Goal: Transaction & Acquisition: Purchase product/service

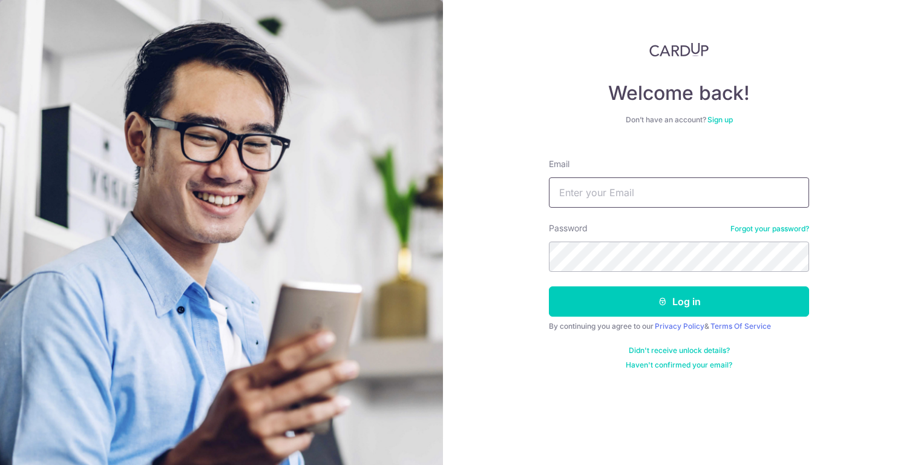
click at [661, 191] on input "Email" at bounding box center [679, 192] width 260 height 30
type input "jeanlee.jiayi@gmail.com"
click at [549, 286] on button "Log in" at bounding box center [679, 301] width 260 height 30
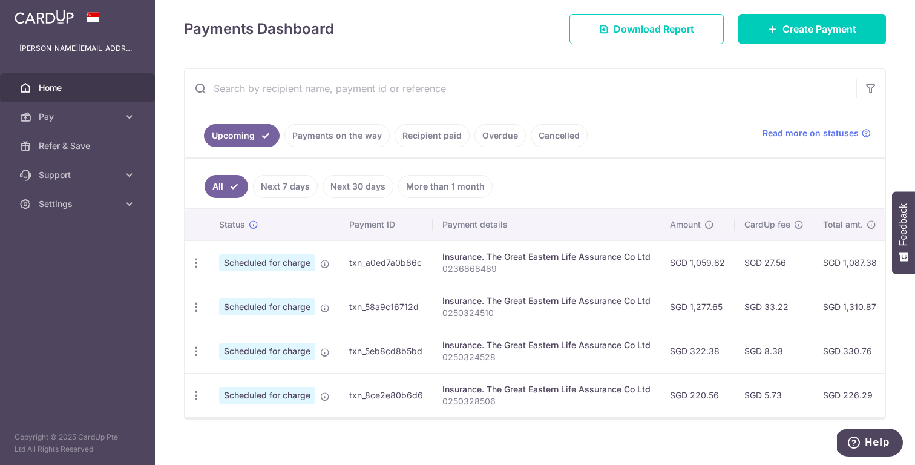
scroll to position [166, 0]
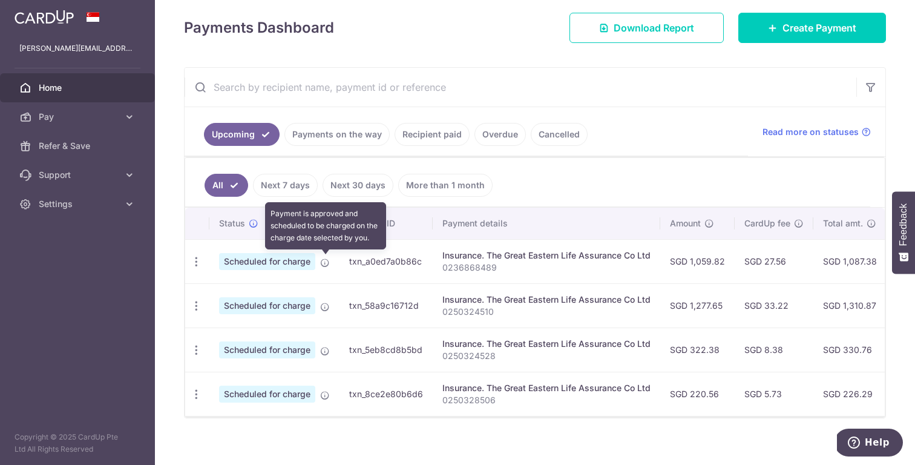
click at [325, 260] on icon at bounding box center [325, 263] width 10 height 10
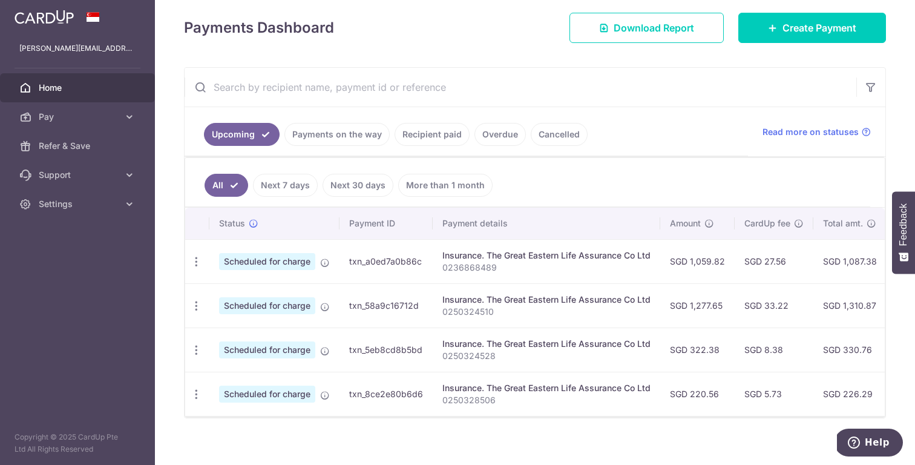
click at [295, 261] on span "Scheduled for charge" at bounding box center [267, 261] width 96 height 17
click at [193, 262] on icon "button" at bounding box center [196, 261] width 13 height 13
click at [638, 123] on ul "Upcoming Payments on the way Recipient paid Overdue Cancelled" at bounding box center [466, 131] width 563 height 49
click at [433, 136] on link "Recipient paid" at bounding box center [432, 134] width 75 height 23
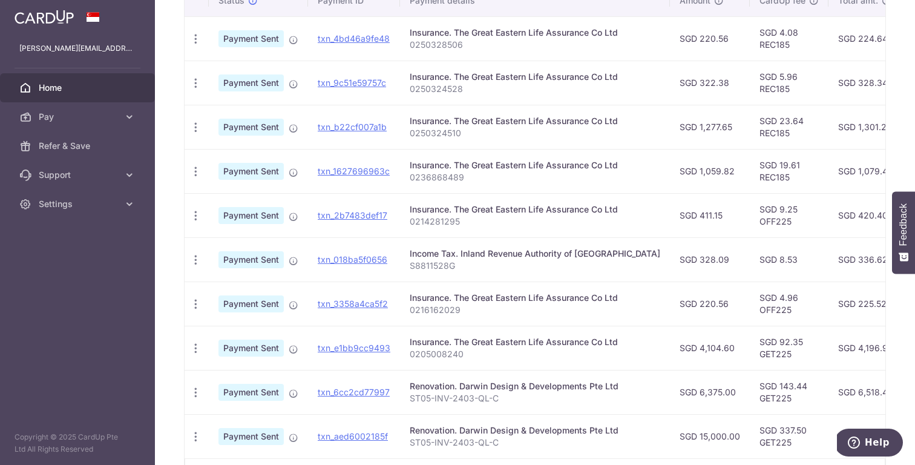
scroll to position [419, 0]
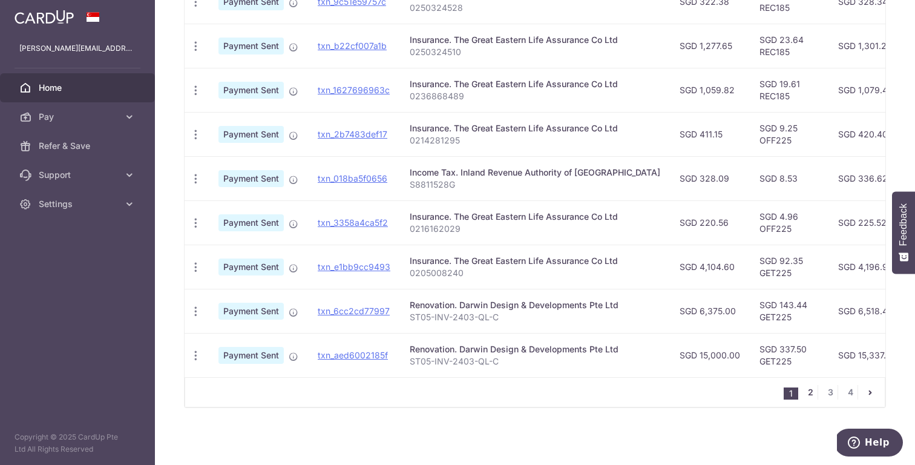
click at [809, 390] on link "2" at bounding box center [810, 392] width 15 height 15
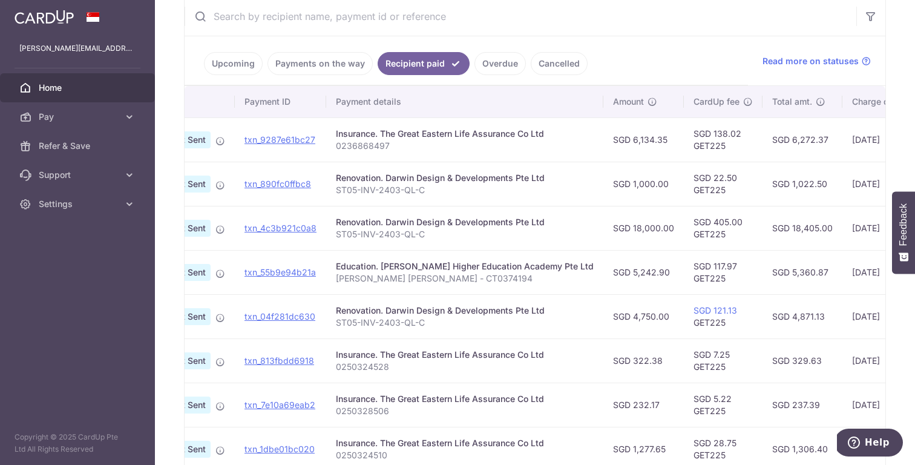
scroll to position [0, 0]
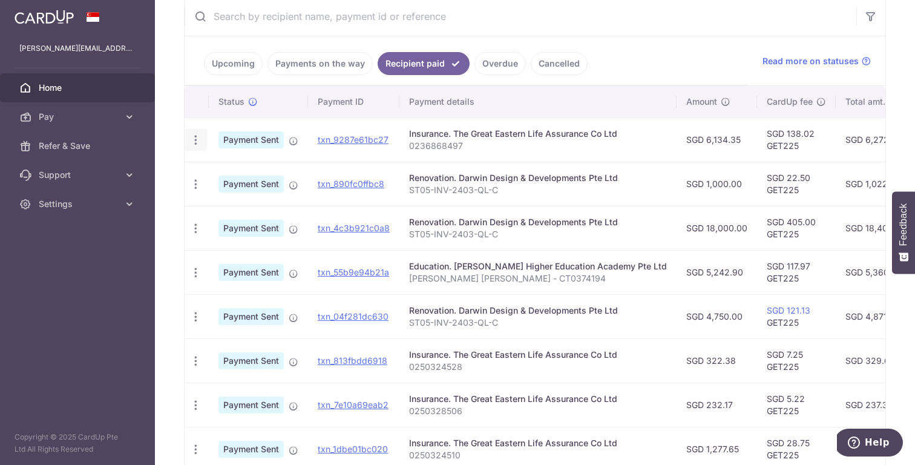
click at [197, 137] on icon "button" at bounding box center [195, 140] width 13 height 13
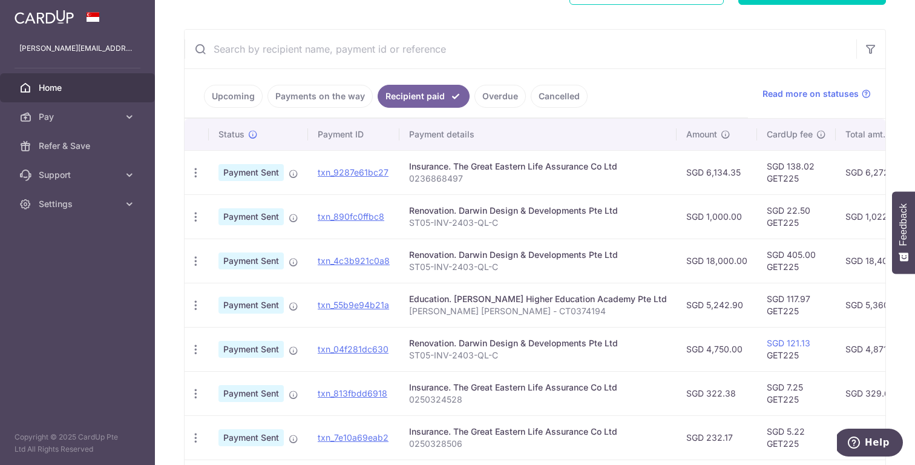
scroll to position [199, 0]
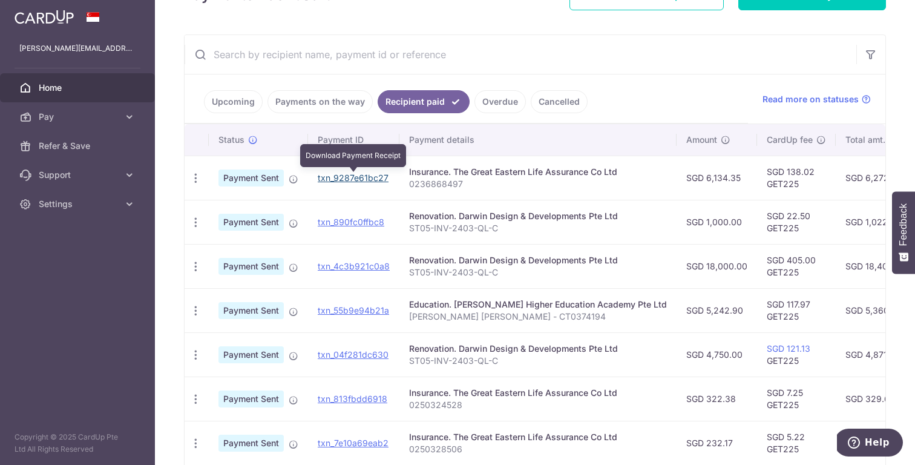
click at [333, 173] on link "txn_9287e61bc27" at bounding box center [353, 177] width 71 height 10
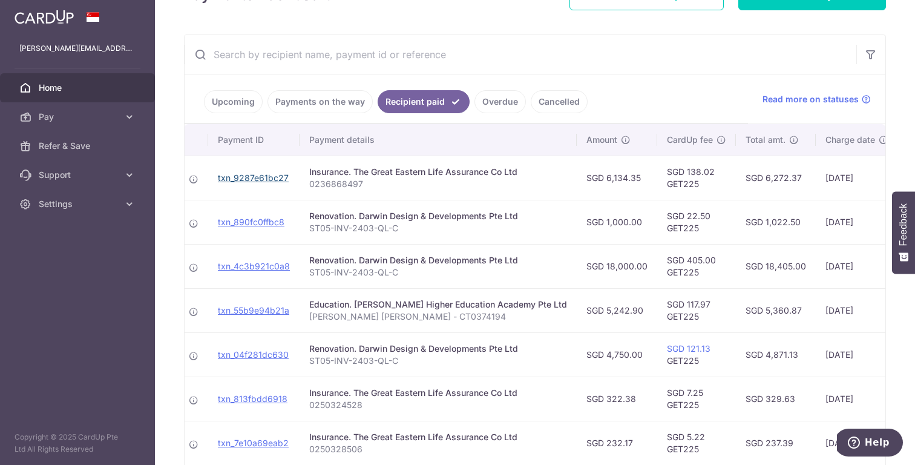
scroll to position [0, 0]
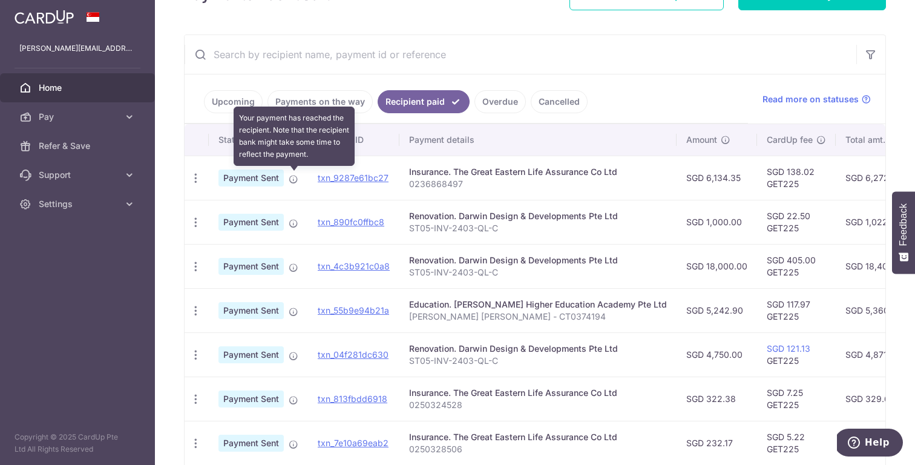
click at [294, 181] on icon at bounding box center [294, 179] width 10 height 10
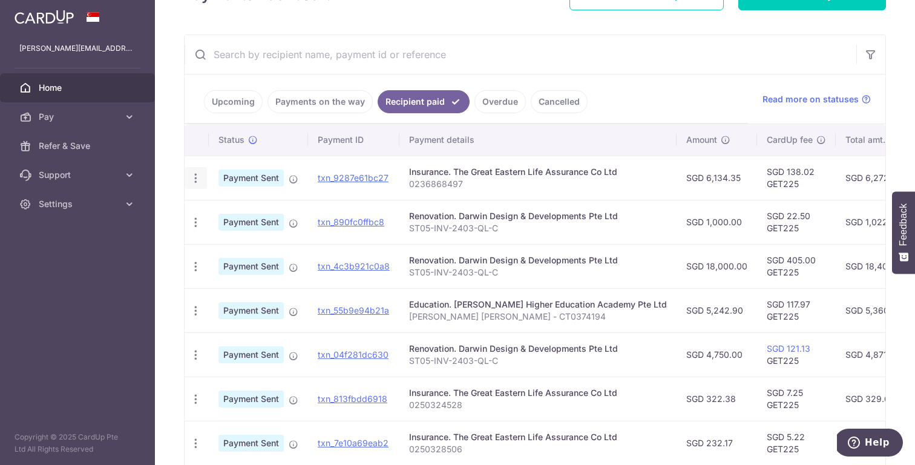
click at [198, 172] on icon "button" at bounding box center [195, 178] width 13 height 13
click at [223, 205] on span "PDF Receipt" at bounding box center [260, 211] width 82 height 12
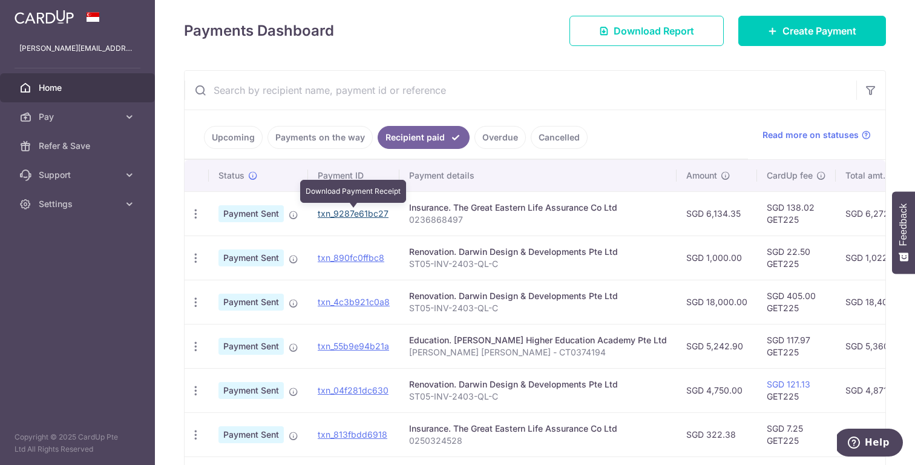
click at [323, 211] on link "txn_9287e61bc27" at bounding box center [353, 213] width 71 height 10
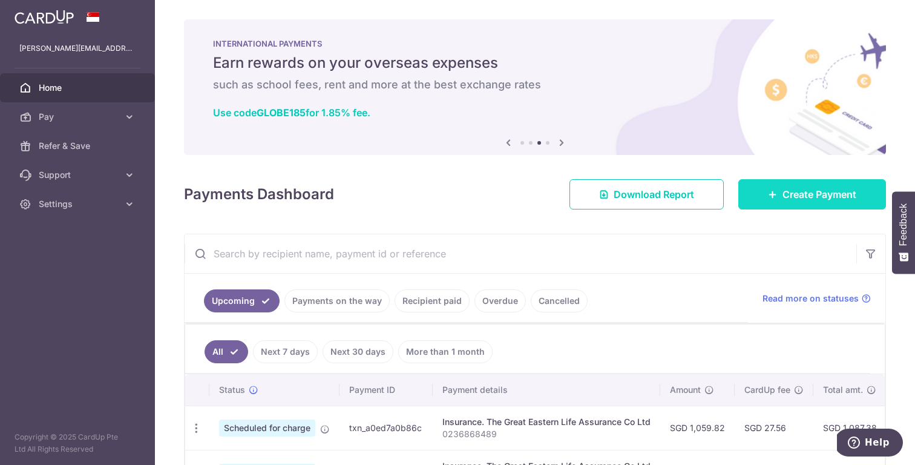
click at [793, 198] on span "Create Payment" at bounding box center [819, 194] width 74 height 15
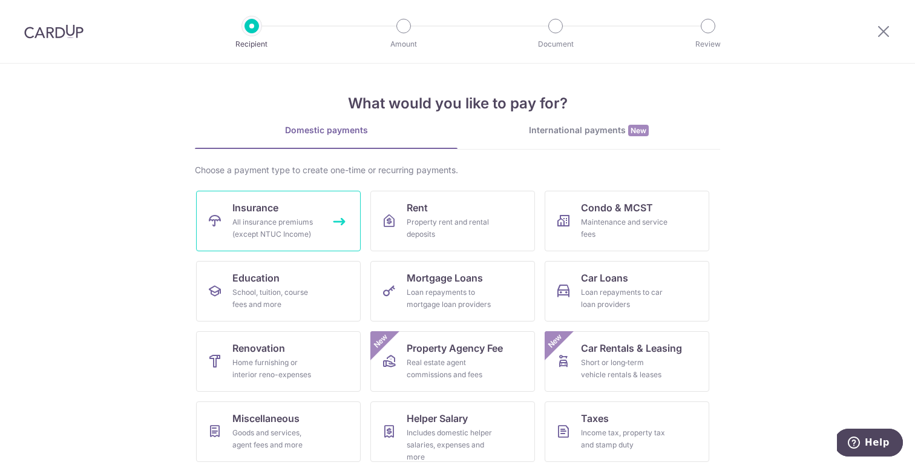
click at [313, 223] on div "All insurance premiums (except NTUC Income)" at bounding box center [275, 228] width 87 height 24
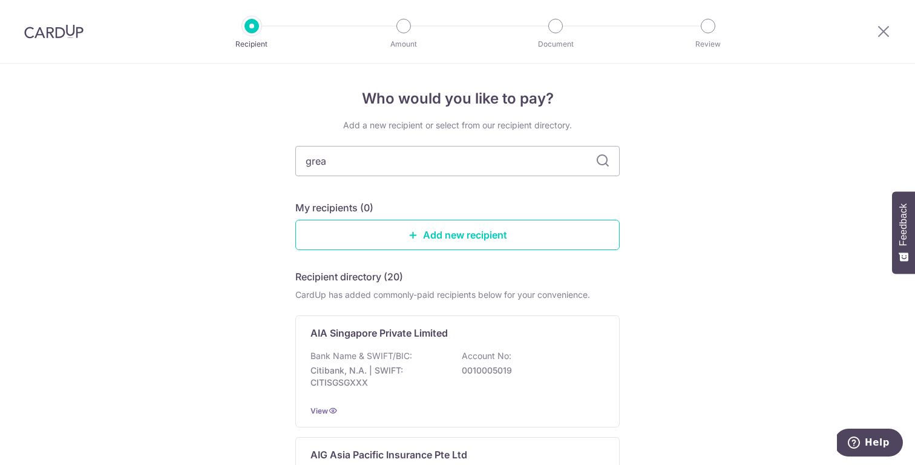
type input "great"
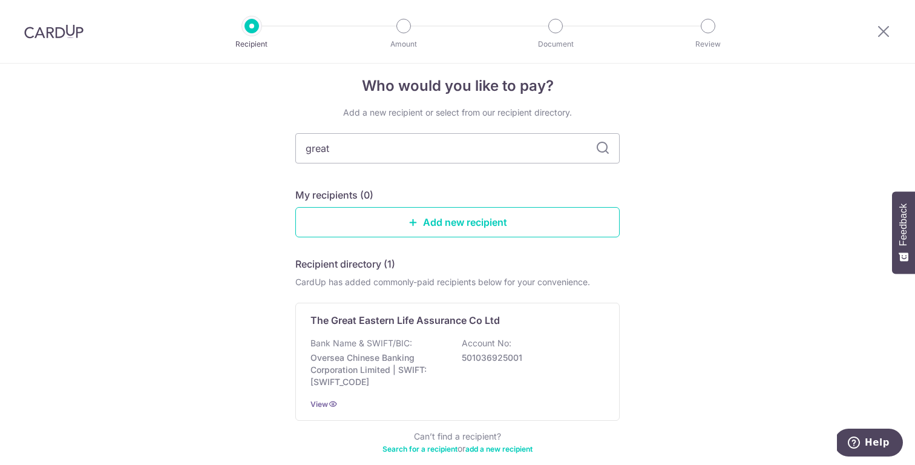
scroll to position [12, 0]
click at [502, 341] on p "Account No:" at bounding box center [487, 344] width 50 height 12
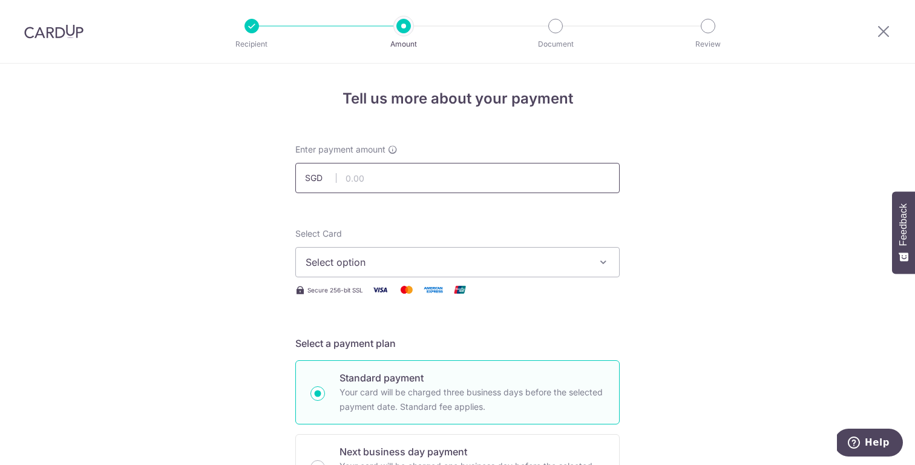
click at [457, 183] on input "text" at bounding box center [457, 178] width 324 height 30
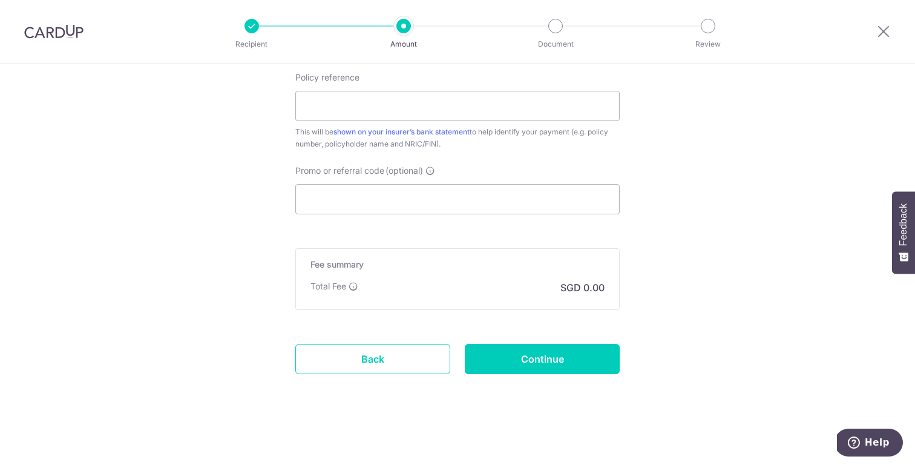
scroll to position [680, 0]
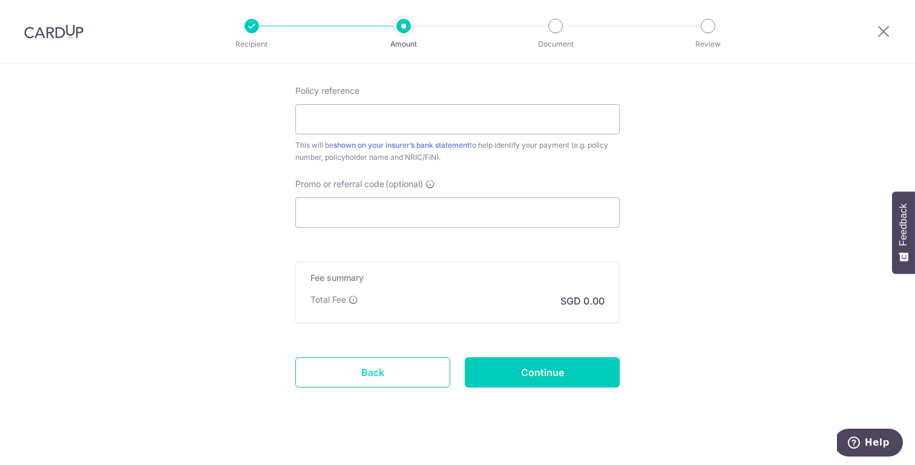
click at [327, 366] on link "Back" at bounding box center [372, 372] width 155 height 30
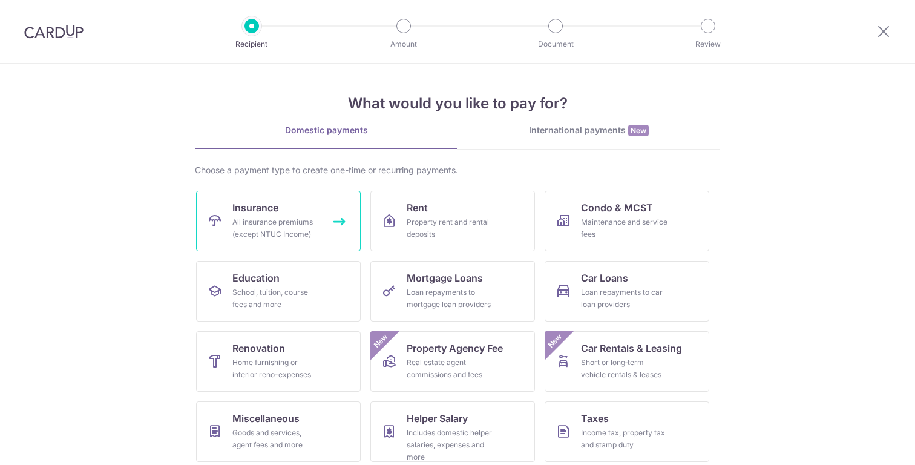
click at [267, 235] on div "All insurance premiums (except NTUC Income)" at bounding box center [275, 228] width 87 height 24
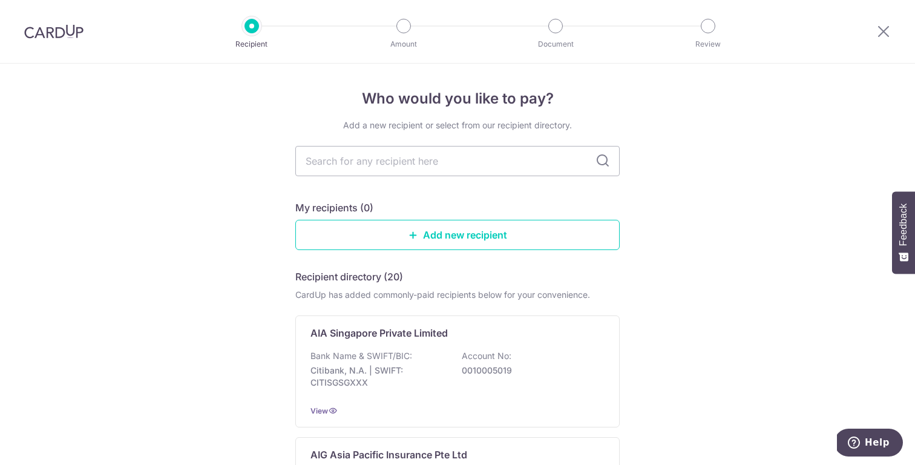
click at [497, 171] on input "text" at bounding box center [457, 161] width 324 height 30
type input "great"
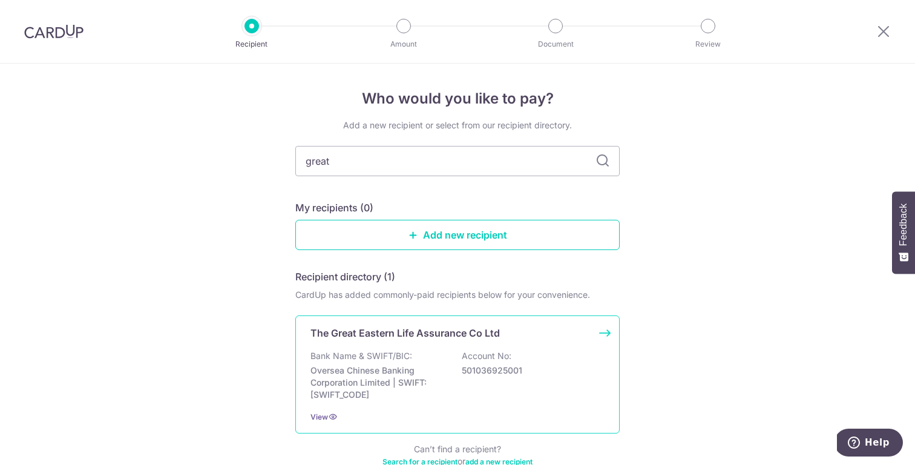
click at [457, 365] on div "Bank Name & SWIFT/BIC: Oversea Chinese Banking Corporation Limited | SWIFT: [SW…" at bounding box center [457, 375] width 294 height 51
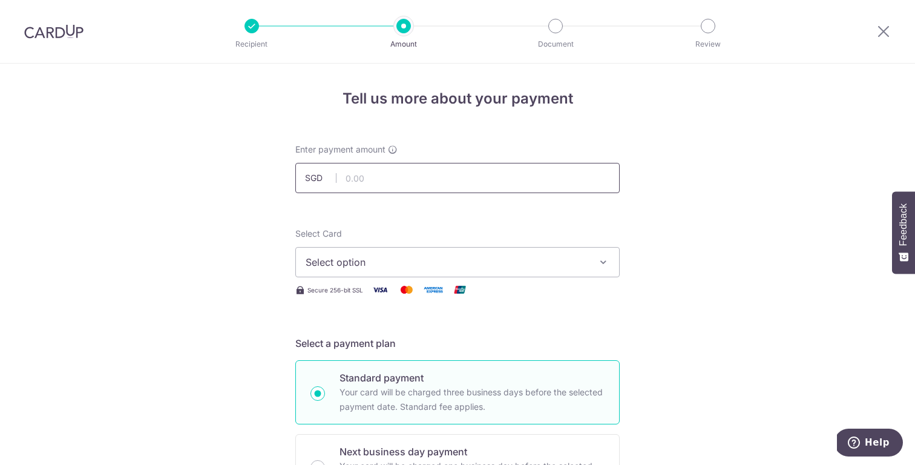
click at [444, 181] on input "text" at bounding box center [457, 178] width 324 height 30
paste input "6,134.35"
click at [391, 266] on span "Select option" at bounding box center [447, 262] width 282 height 15
type input "6,134.35"
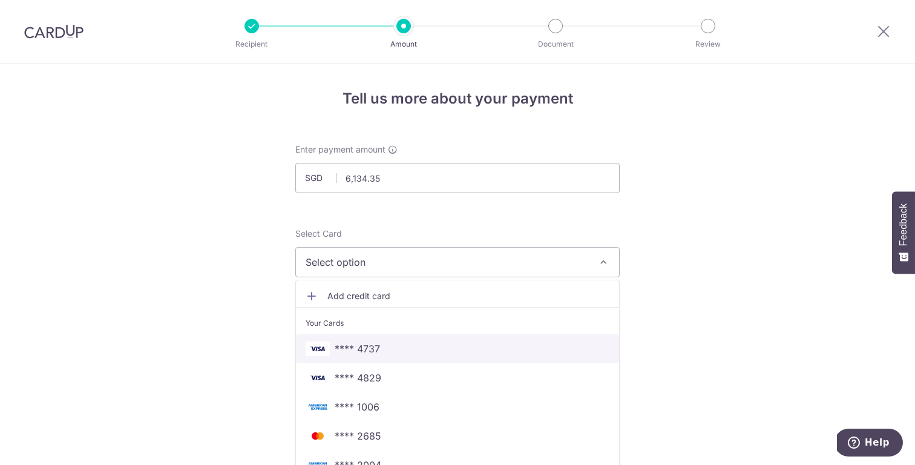
click at [378, 344] on span "**** 4737" at bounding box center [357, 348] width 45 height 15
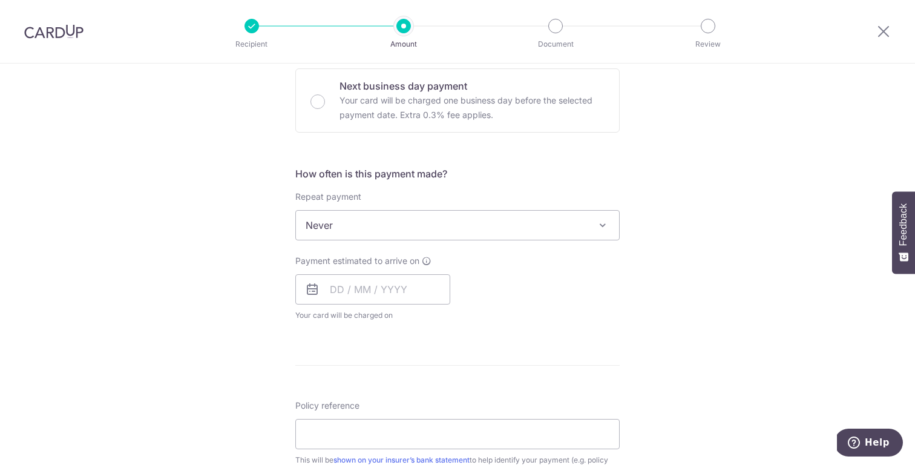
scroll to position [375, 0]
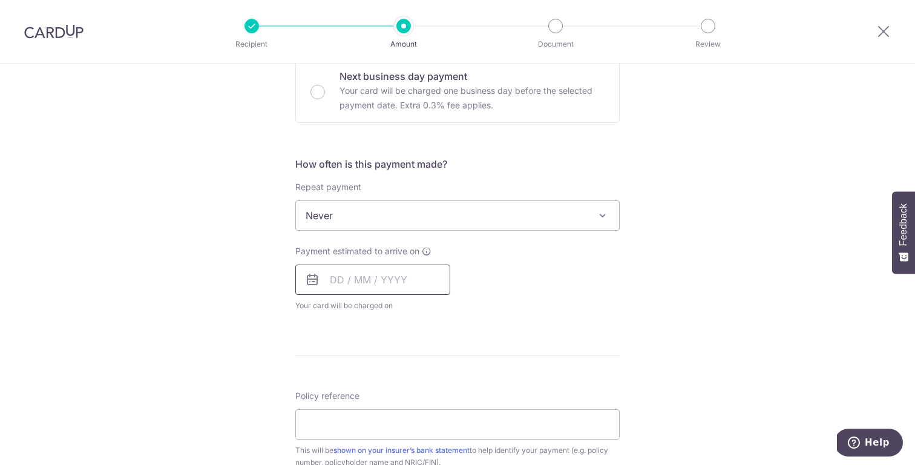
click at [422, 283] on input "text" at bounding box center [372, 279] width 155 height 30
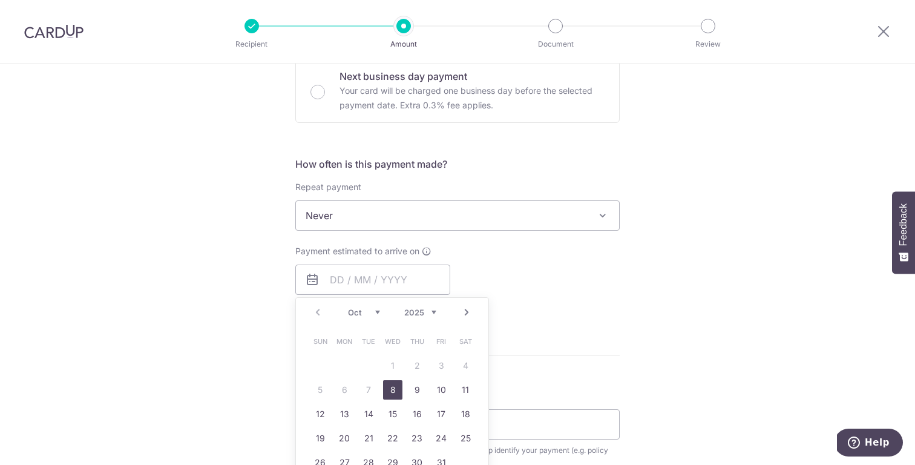
click at [554, 279] on div "Payment estimated to arrive on Prev Next Oct Nov [DATE] 2026 2027 2028 2029 203…" at bounding box center [457, 278] width 339 height 67
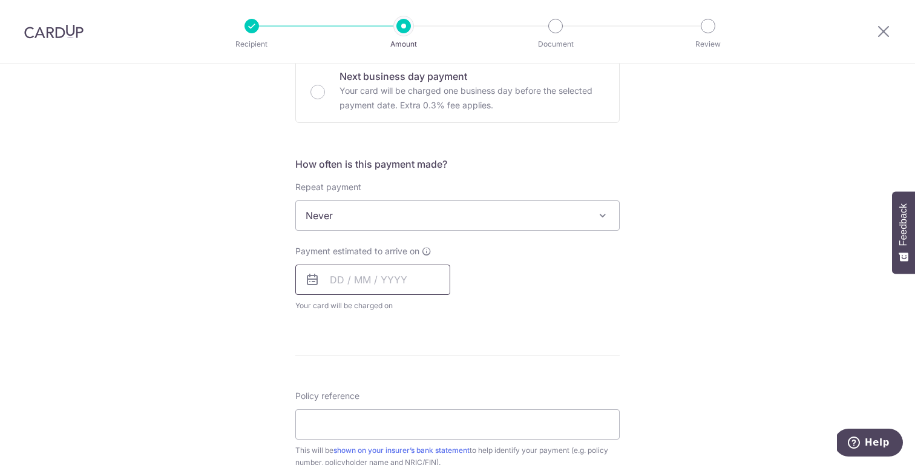
click at [389, 278] on input "text" at bounding box center [372, 279] width 155 height 30
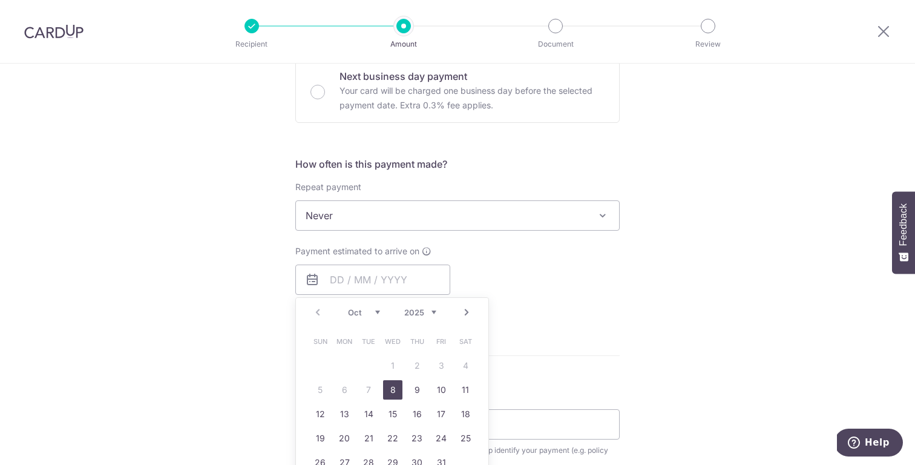
click at [394, 394] on link "8" at bounding box center [392, 389] width 19 height 19
type input "[DATE]"
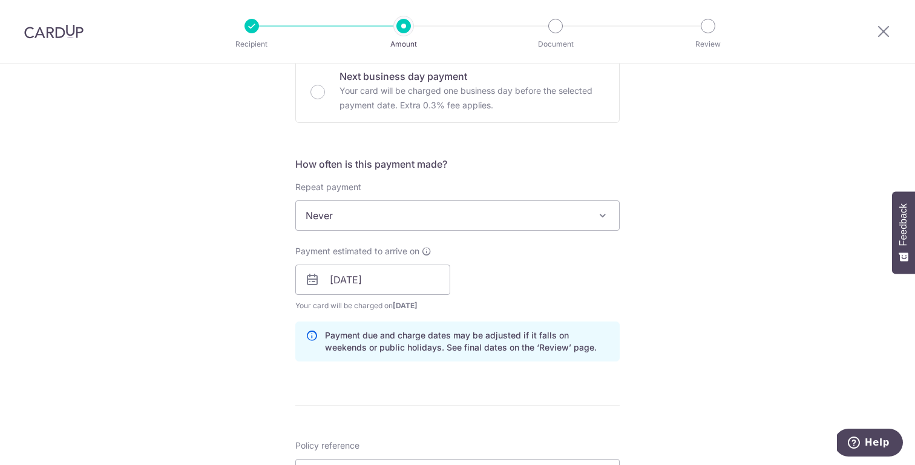
click at [546, 266] on div "Payment estimated to arrive on [DATE] Prev Next Oct Nov [DATE] 2026 2027 2028 2…" at bounding box center [457, 278] width 339 height 67
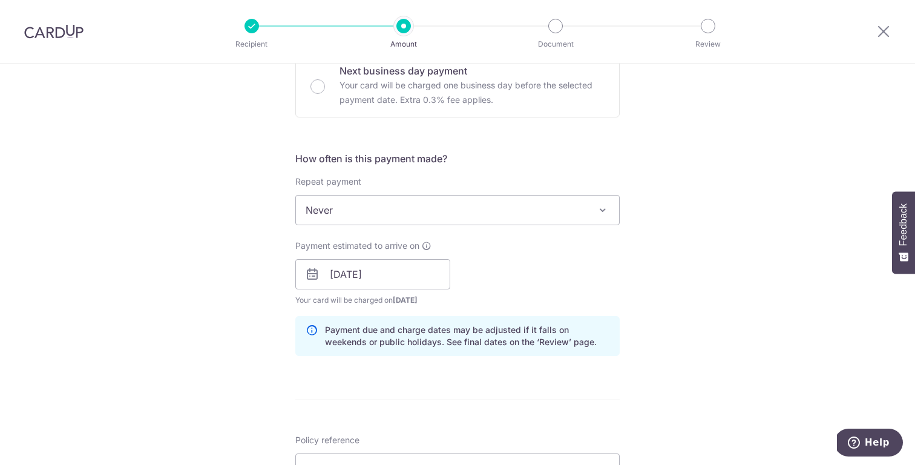
scroll to position [384, 0]
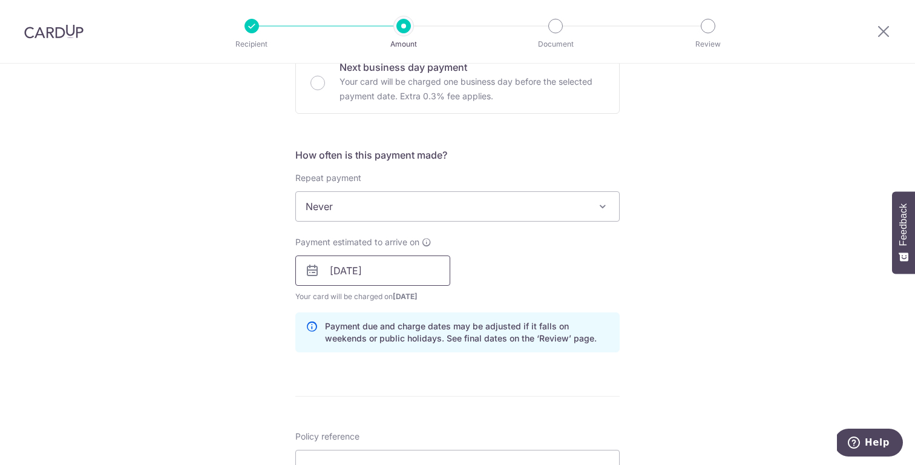
click at [415, 272] on input "[DATE]" at bounding box center [372, 270] width 155 height 30
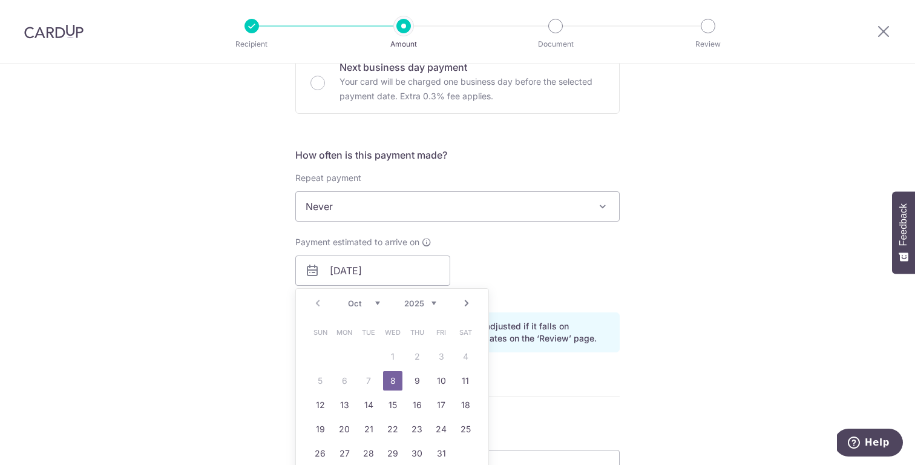
click at [484, 267] on div "Payment estimated to arrive on 08/10/2025 Prev Next Oct Nov Dec 2025 2026 2027 …" at bounding box center [457, 269] width 339 height 67
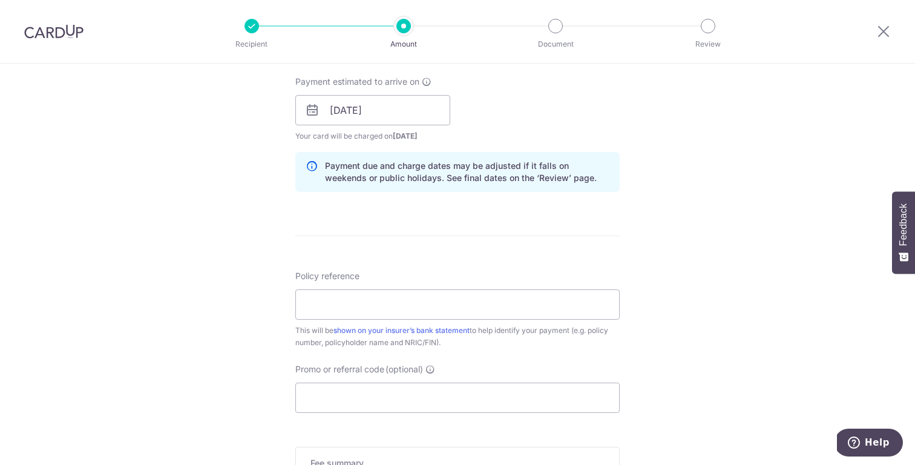
scroll to position [575, 0]
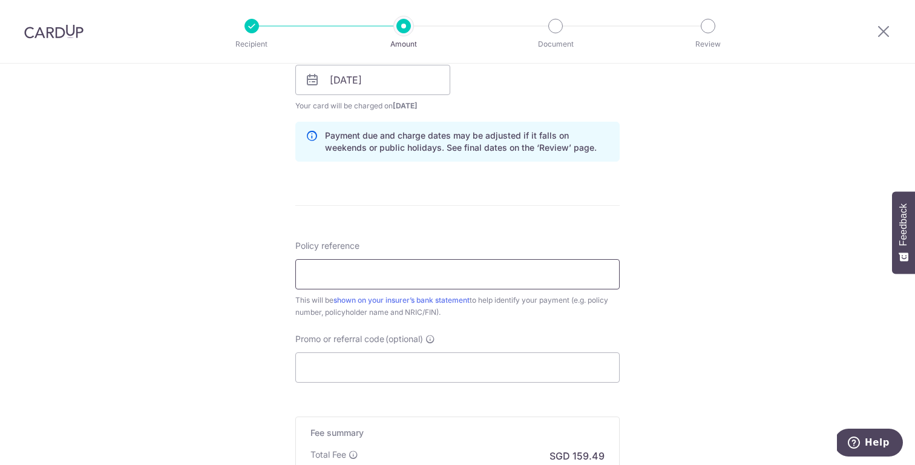
click at [425, 269] on input "Policy reference" at bounding box center [457, 274] width 324 height 30
paste input "0236868497"
type input "0236868497"
click at [393, 367] on input "Promo or referral code (optional)" at bounding box center [457, 367] width 324 height 30
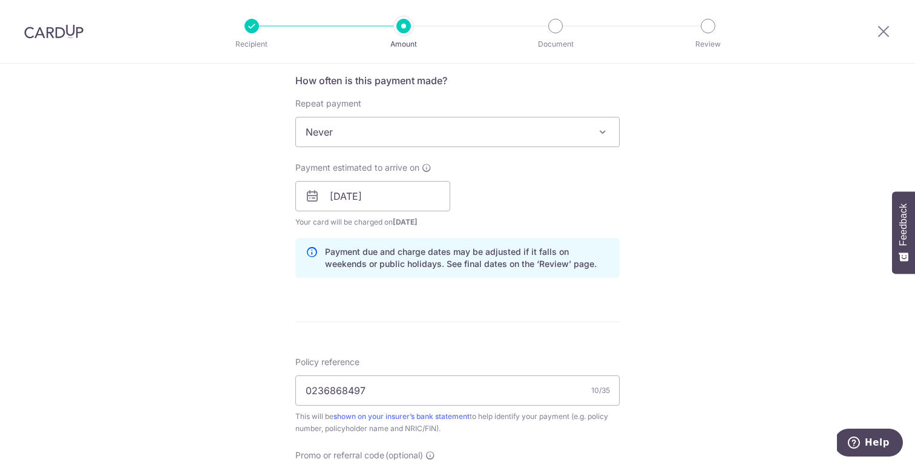
scroll to position [437, 0]
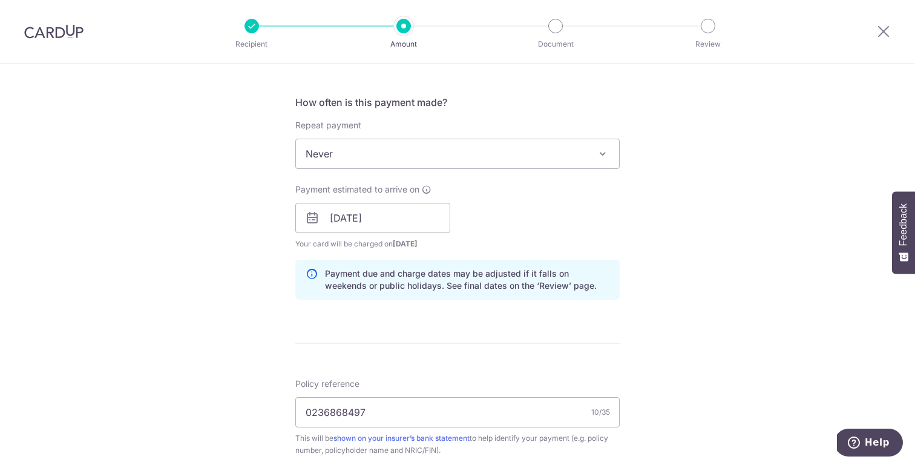
click at [439, 146] on span "Never" at bounding box center [457, 153] width 323 height 29
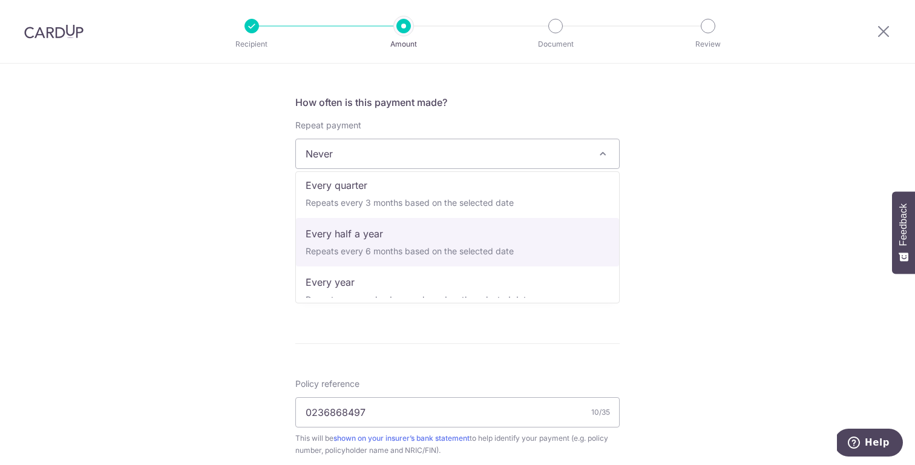
scroll to position [169, 0]
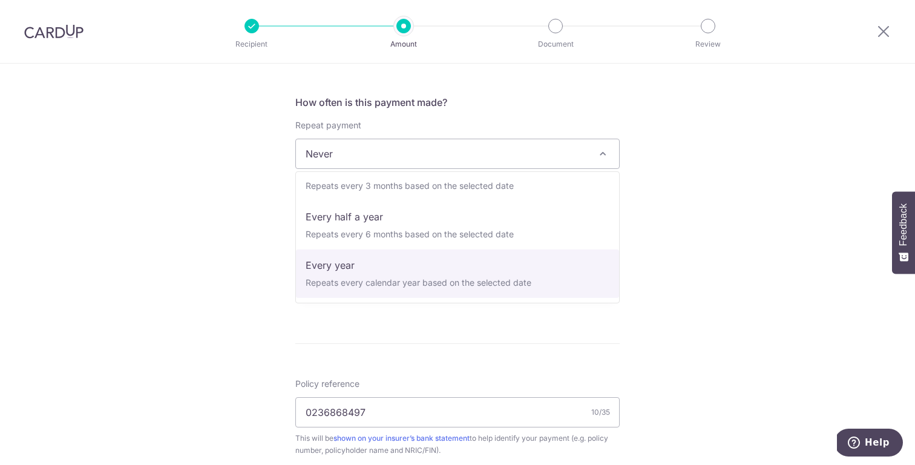
select select "6"
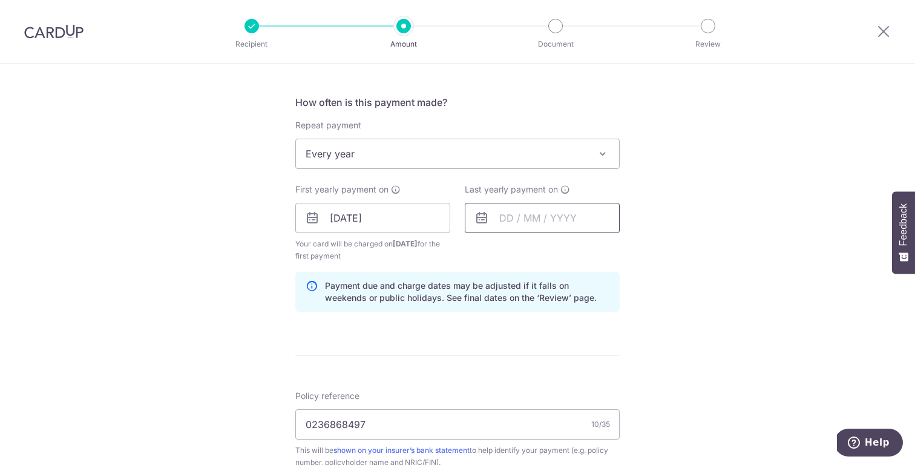
click at [554, 222] on input "text" at bounding box center [542, 218] width 155 height 30
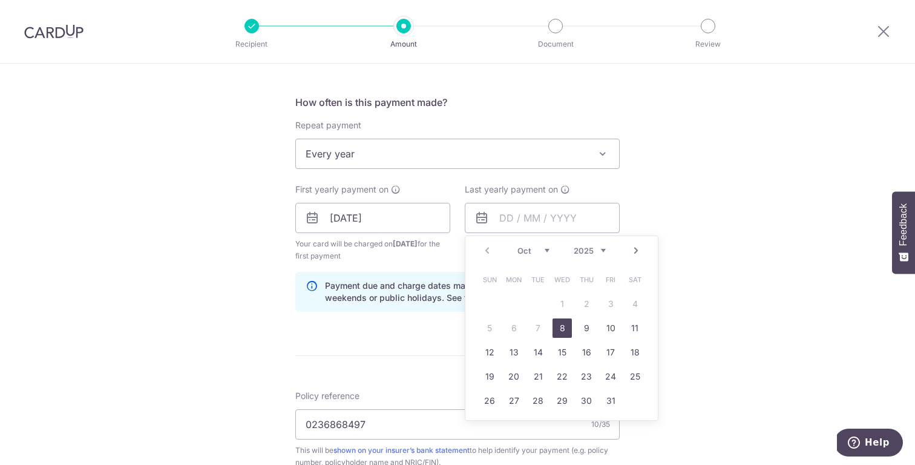
click at [596, 246] on select "2025 2026 2027 2028 2029 2030 2031 2032 2033 2034 2035" at bounding box center [590, 251] width 32 height 10
click at [586, 309] on link "1" at bounding box center [586, 303] width 19 height 19
type input "[DATE]"
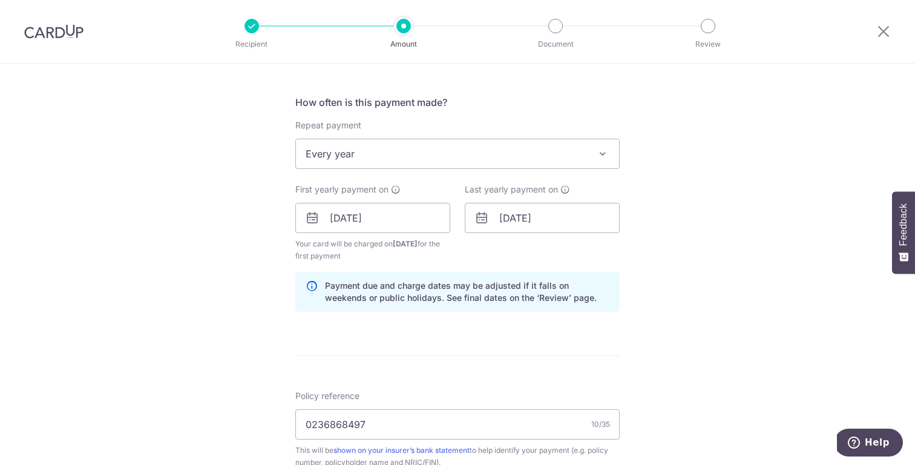
click at [676, 353] on div "Tell us more about your payment Enter payment amount SGD 6,134.35 6134.35 Selec…" at bounding box center [457, 205] width 915 height 1156
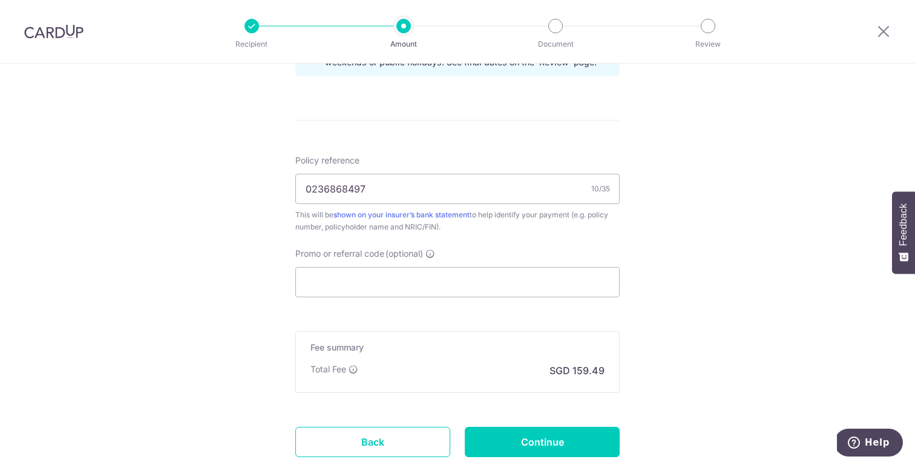
scroll to position [682, 0]
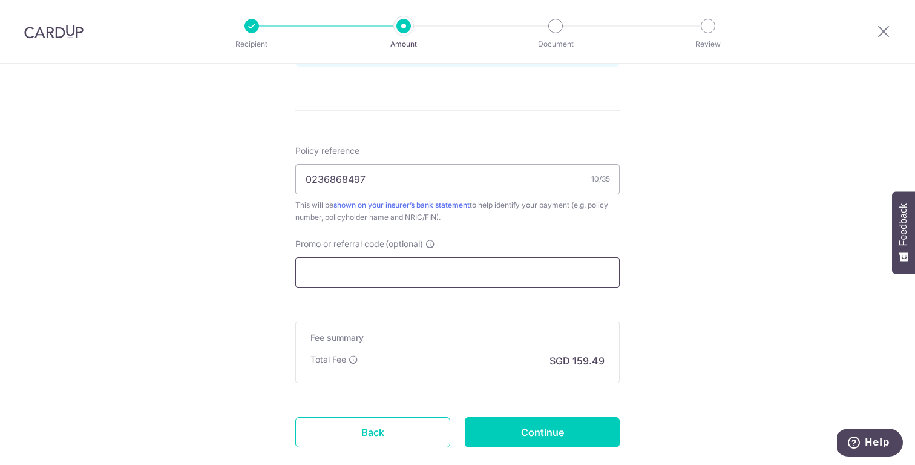
click at [603, 273] on input "Promo or referral code (optional)" at bounding box center [457, 272] width 324 height 30
paste input "REC185"
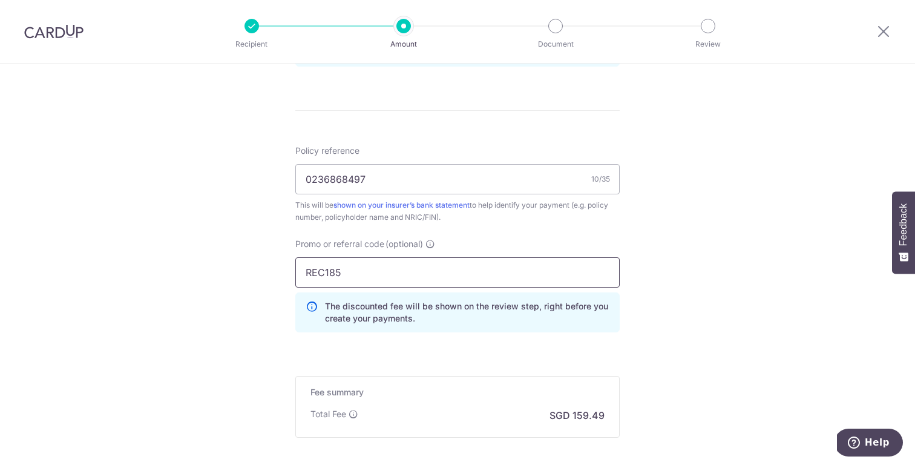
type input "REC185"
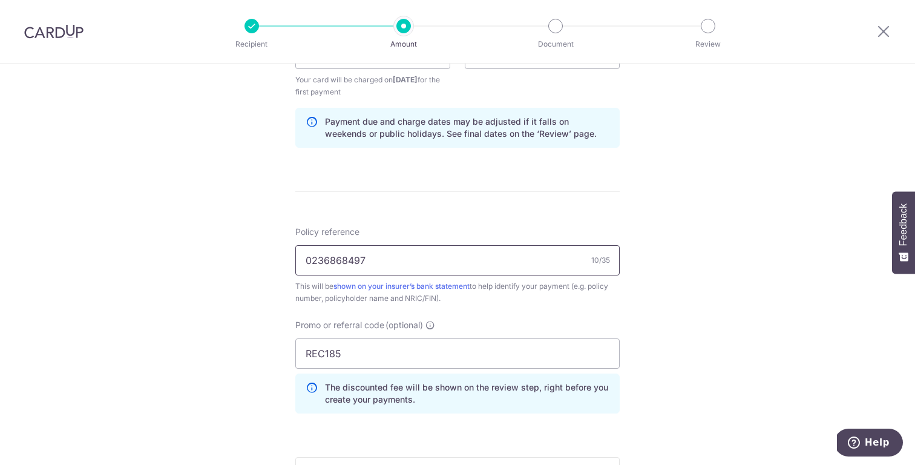
scroll to position [605, 0]
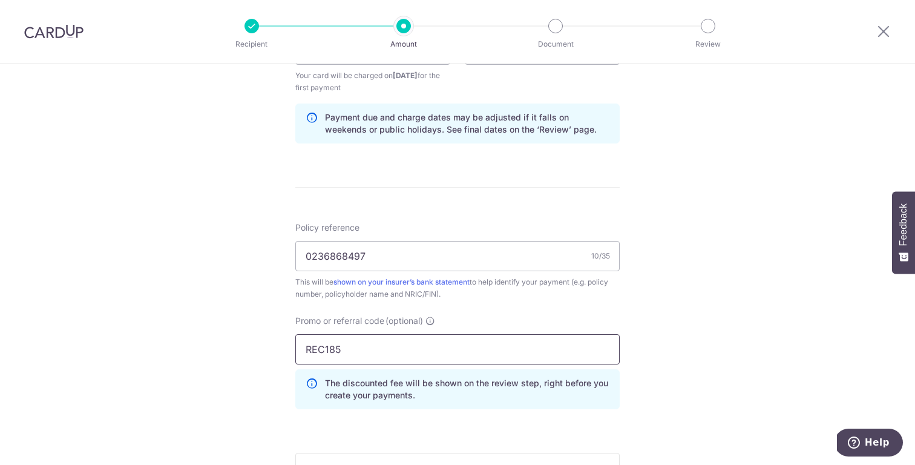
click at [349, 339] on input "REC185" at bounding box center [457, 349] width 324 height 30
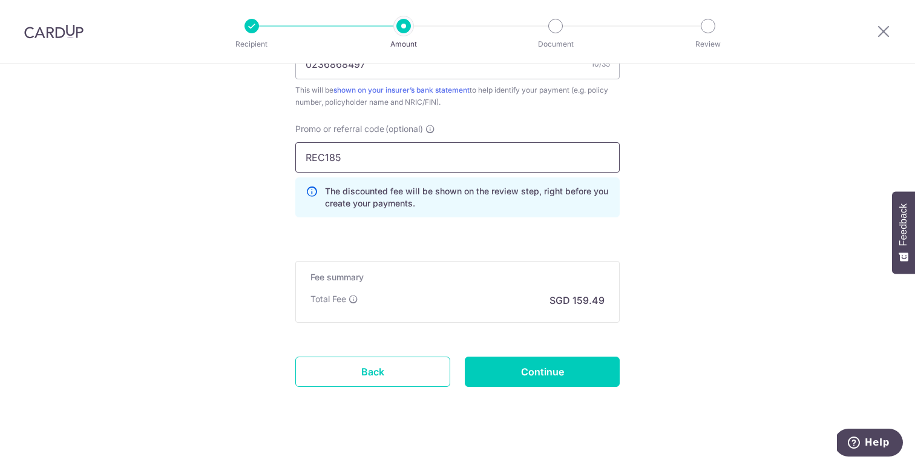
scroll to position [810, 0]
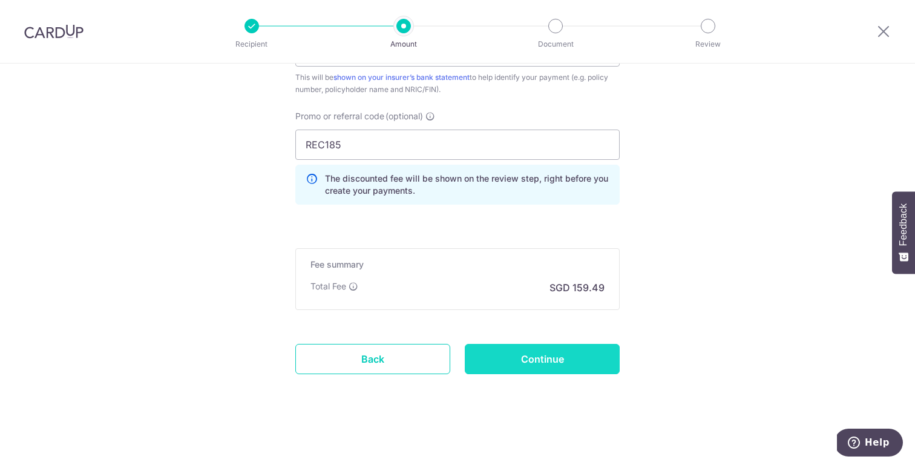
click at [567, 369] on input "Continue" at bounding box center [542, 359] width 155 height 30
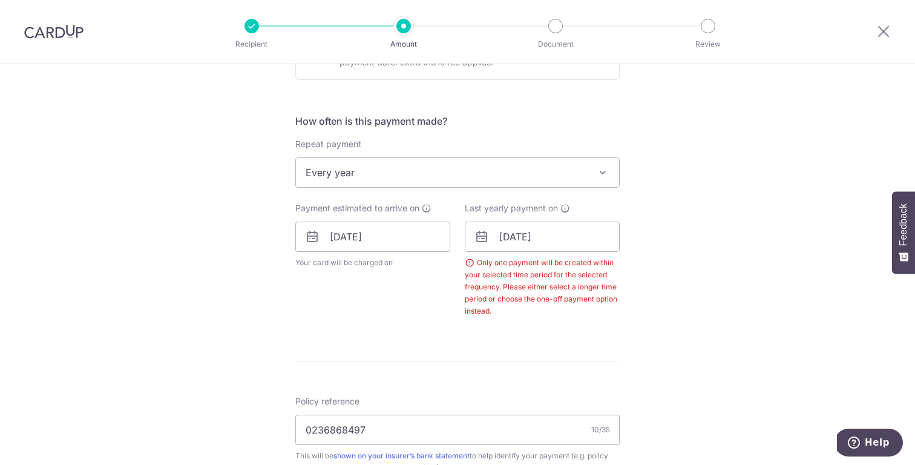
scroll to position [415, 0]
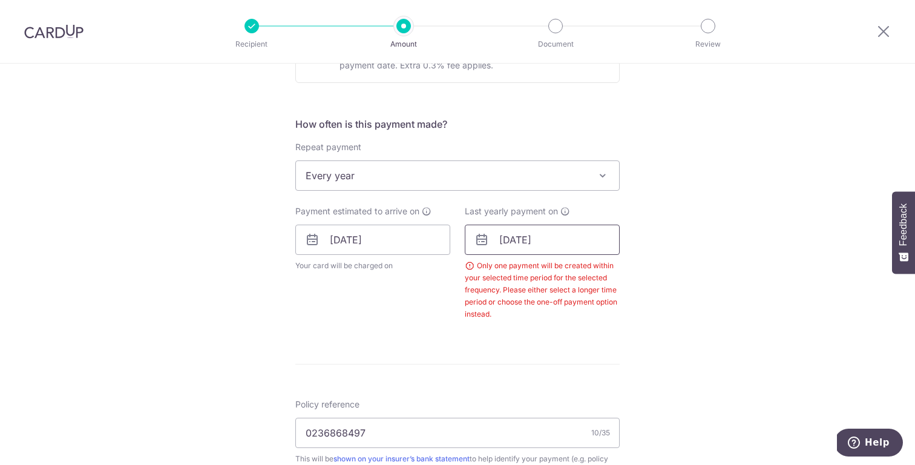
click at [552, 240] on input "[DATE]" at bounding box center [542, 239] width 155 height 30
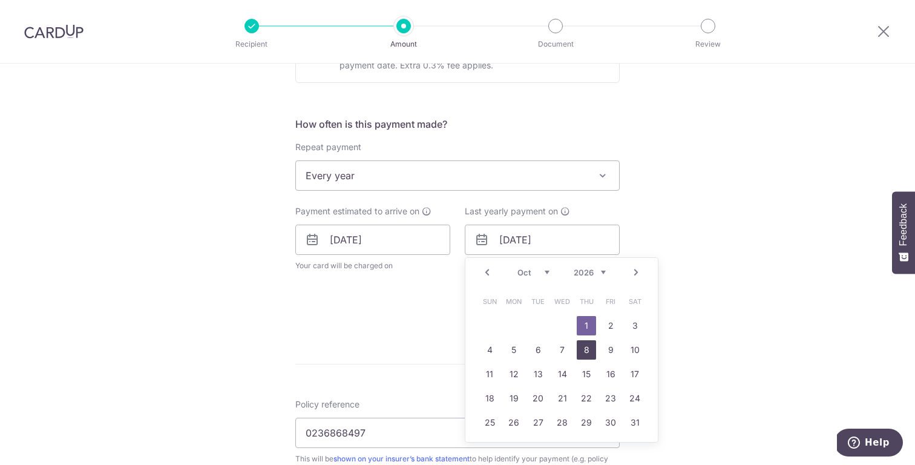
click at [580, 352] on link "8" at bounding box center [586, 349] width 19 height 19
type input "08/10/2026"
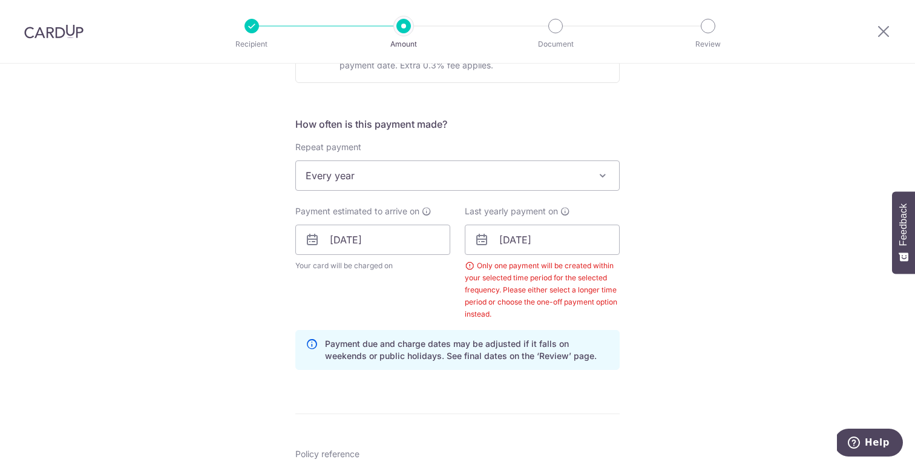
click at [632, 343] on div "Tell us more about your payment Enter payment amount SGD 6,134.35 6134.35 Selec…" at bounding box center [457, 271] width 915 height 1247
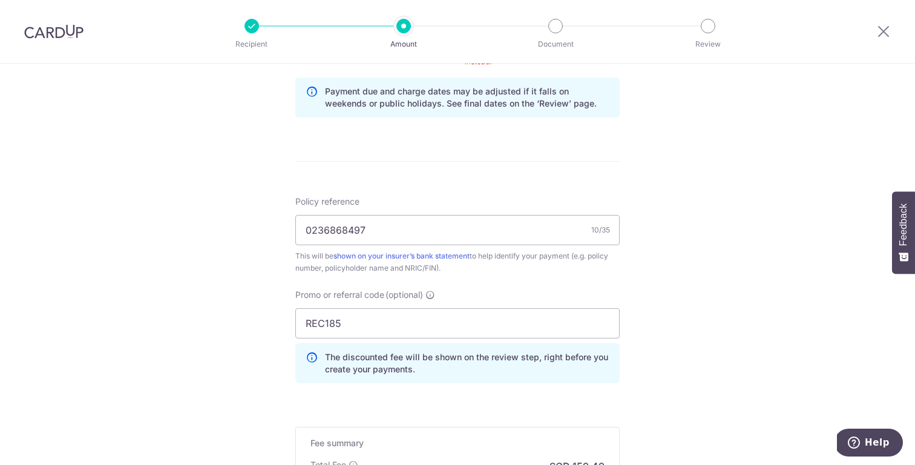
scroll to position [846, 0]
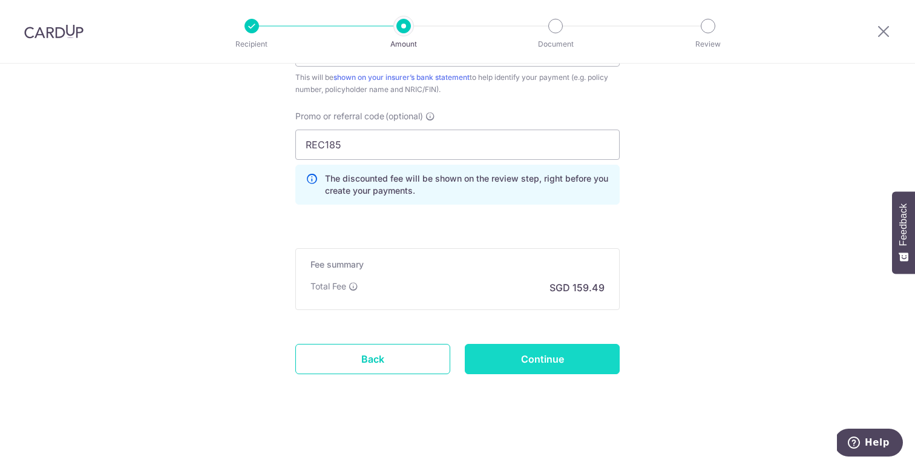
click at [569, 355] on input "Continue" at bounding box center [542, 359] width 155 height 30
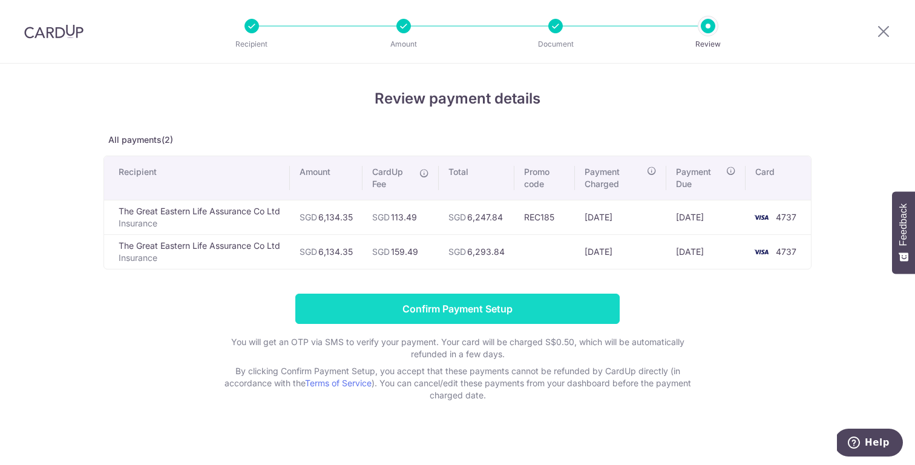
click at [475, 312] on input "Confirm Payment Setup" at bounding box center [457, 308] width 324 height 30
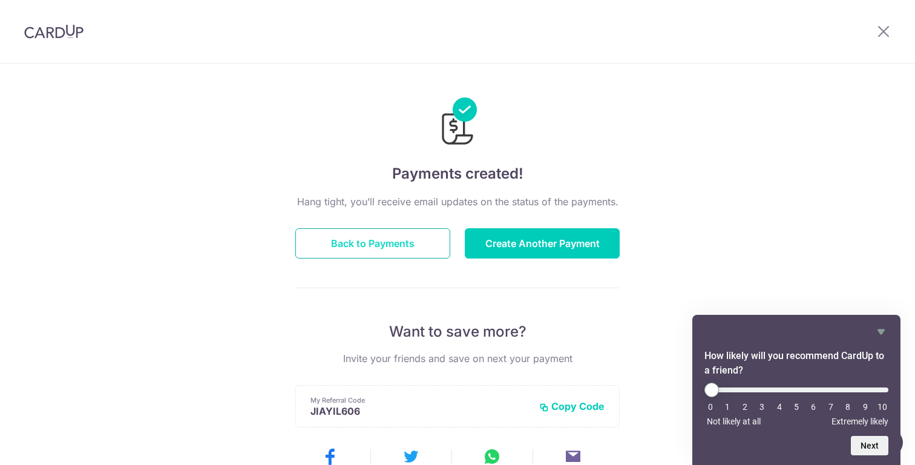
click at [391, 247] on button "Back to Payments" at bounding box center [372, 243] width 155 height 30
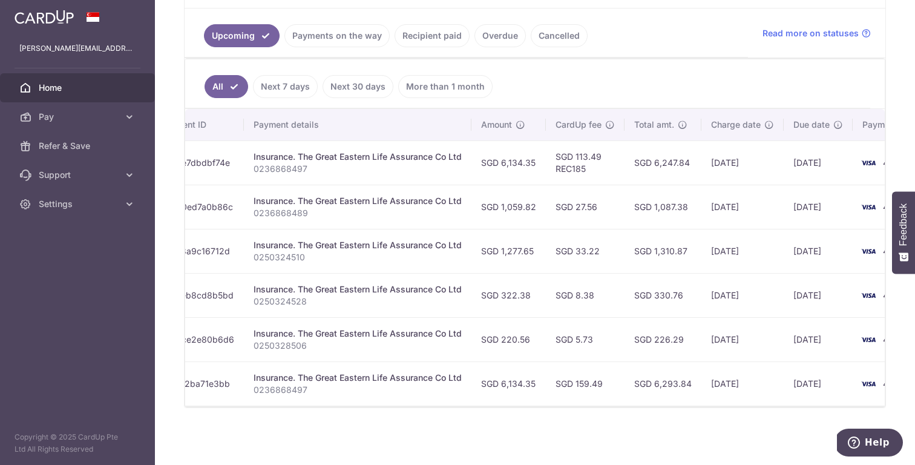
scroll to position [0, 242]
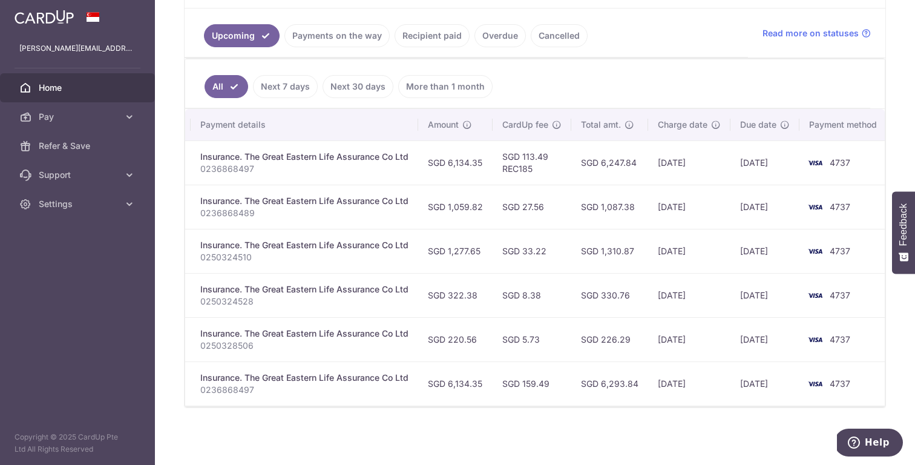
click at [298, 434] on div "× Pause Schedule Pause all future payments in this series Pause just this one p…" at bounding box center [535, 232] width 760 height 465
